Goal: Information Seeking & Learning: Learn about a topic

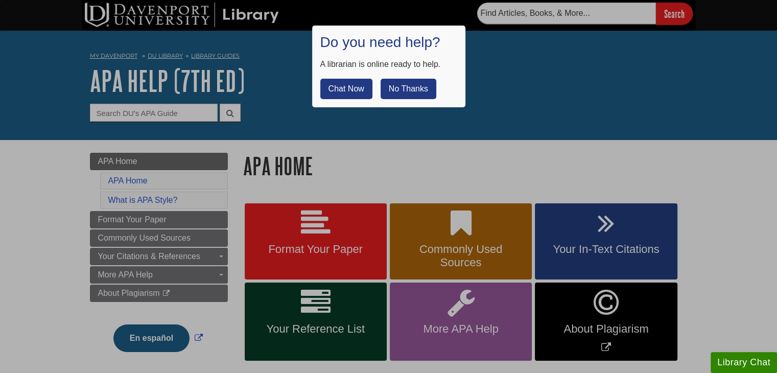
click at [411, 90] on button "No Thanks" at bounding box center [409, 89] width 56 height 20
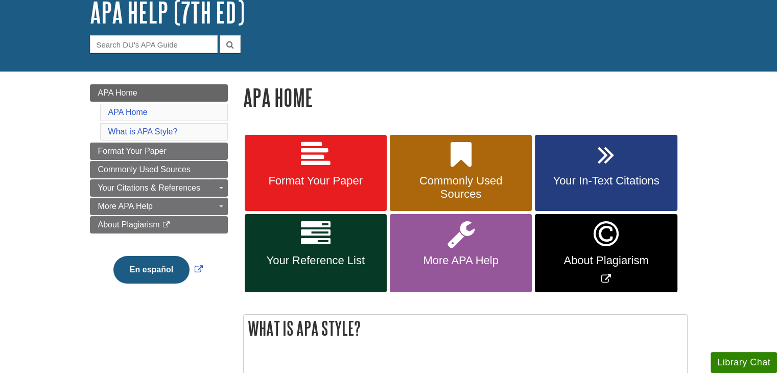
scroll to position [72, 0]
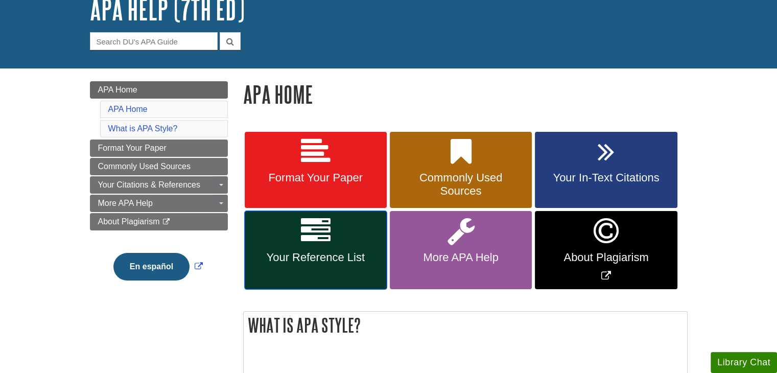
click at [308, 244] on icon at bounding box center [316, 231] width 30 height 30
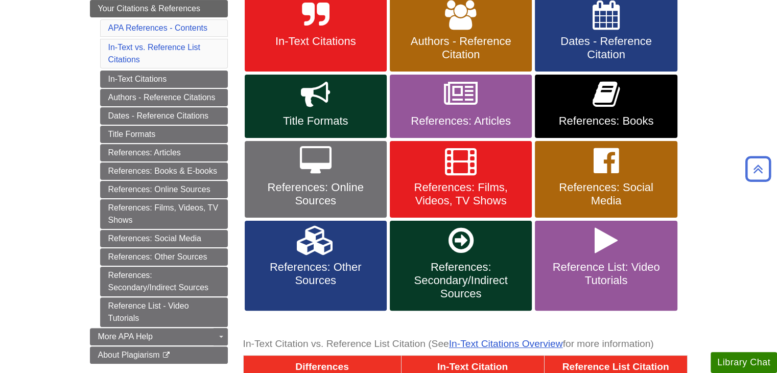
scroll to position [204, 0]
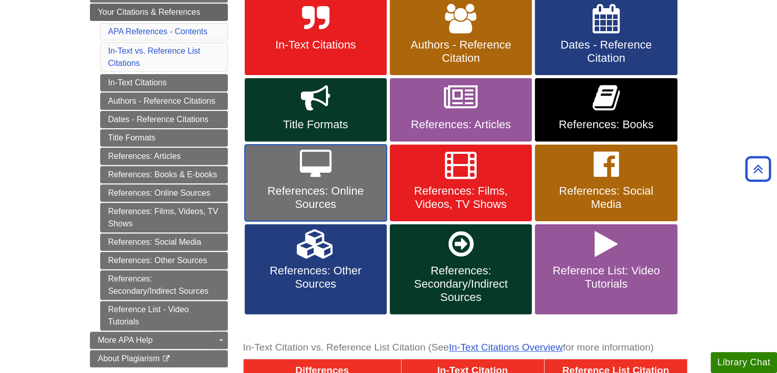
click at [259, 186] on span "References: Online Sources" at bounding box center [315, 198] width 127 height 27
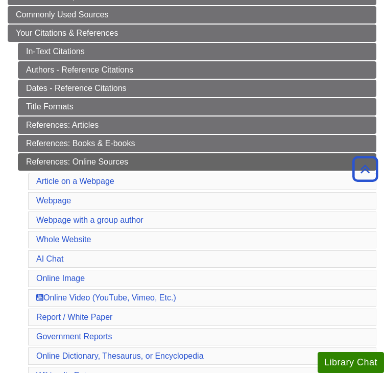
scroll to position [185, 0]
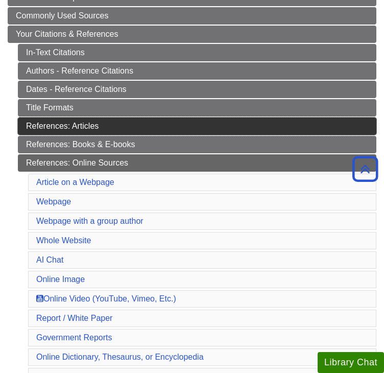
click at [119, 120] on link "References: Articles" at bounding box center [197, 126] width 359 height 17
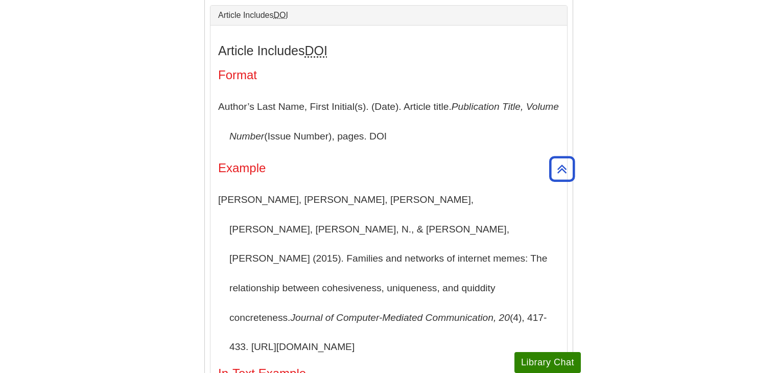
scroll to position [274, 0]
